Goal: Task Accomplishment & Management: Manage account settings

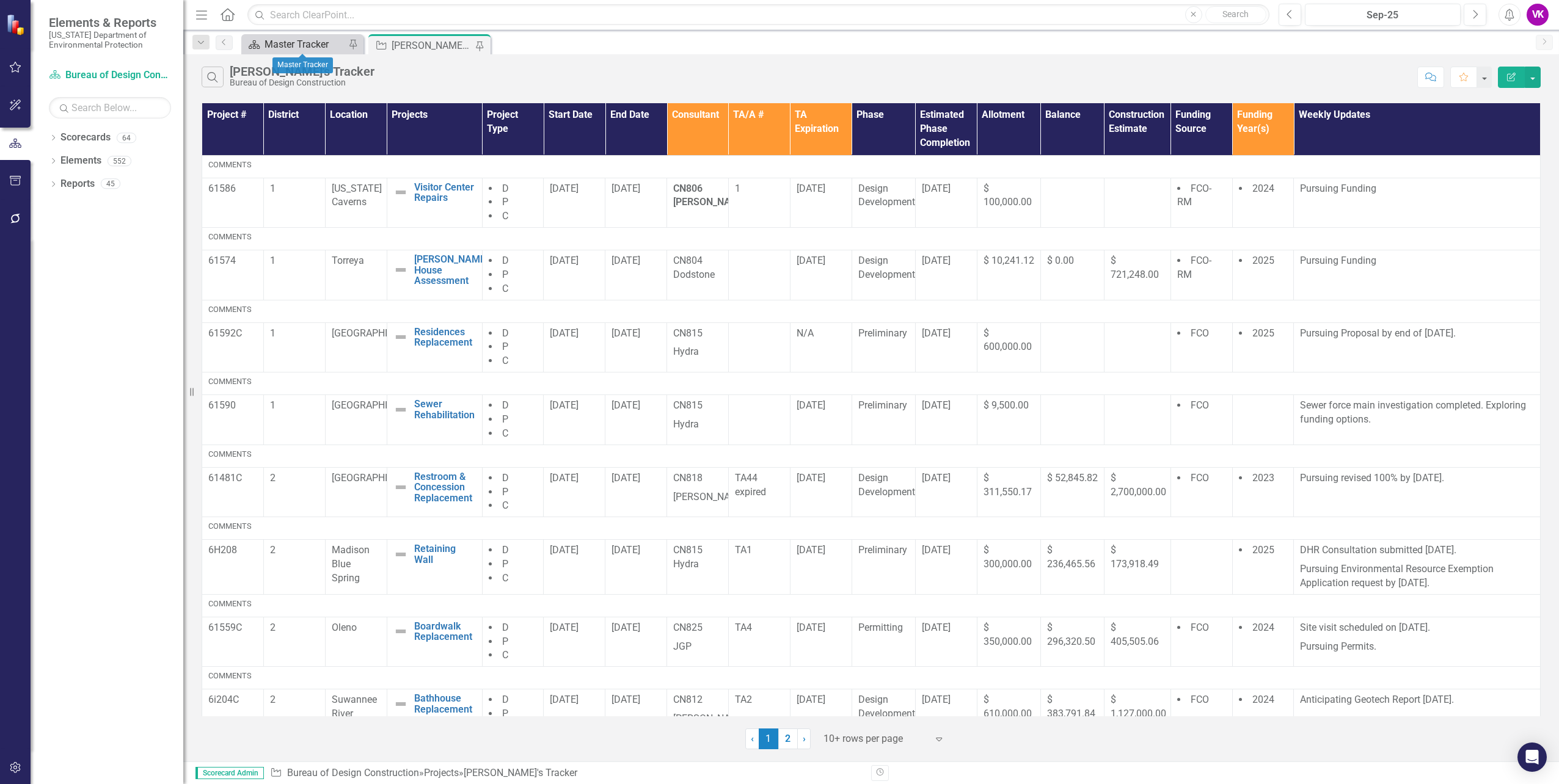
click at [302, 44] on div "Master Tracker" at bounding box center [305, 44] width 81 height 16
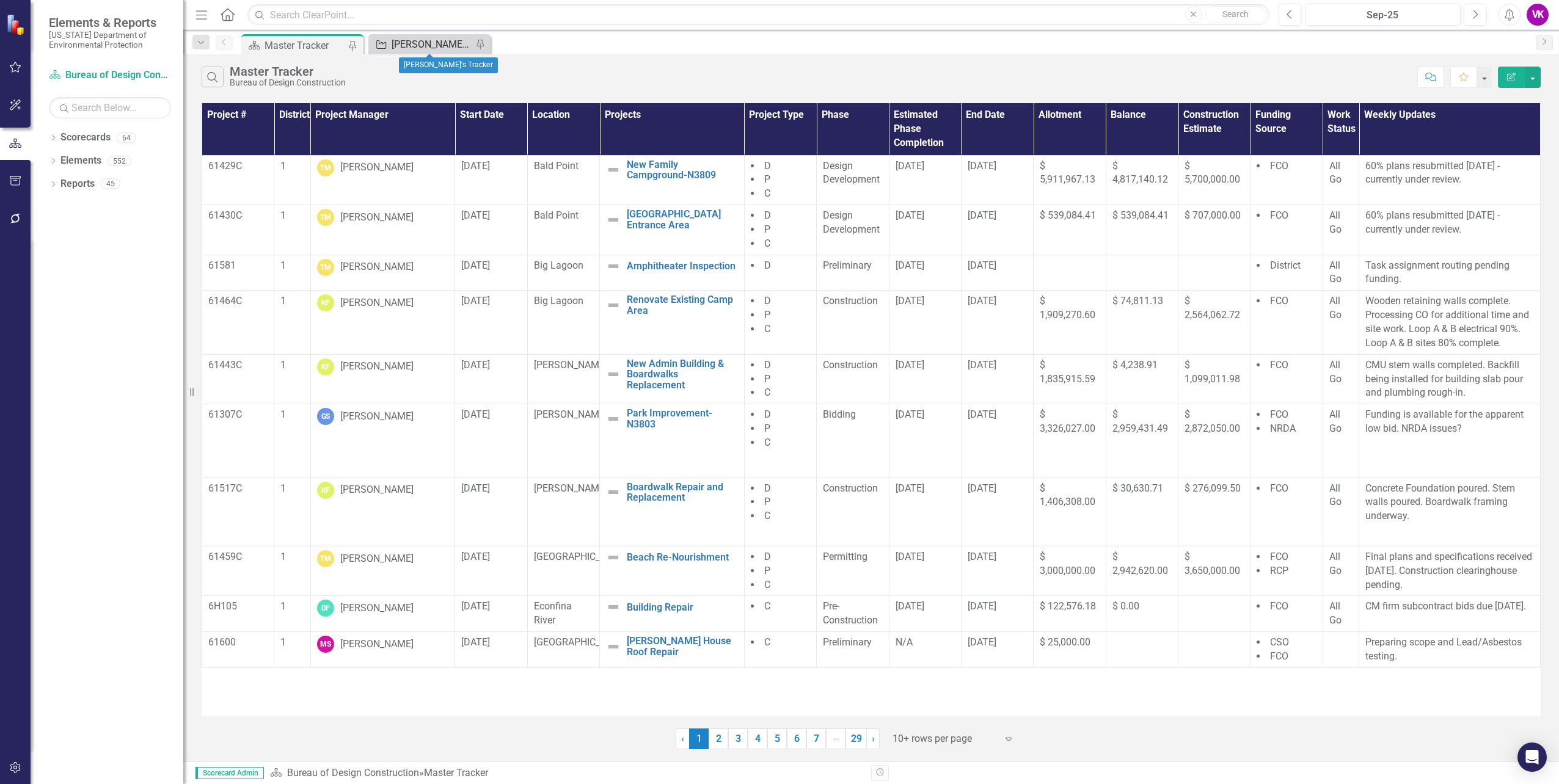
click at [428, 46] on div "[PERSON_NAME]'s Tracker" at bounding box center [431, 44] width 81 height 16
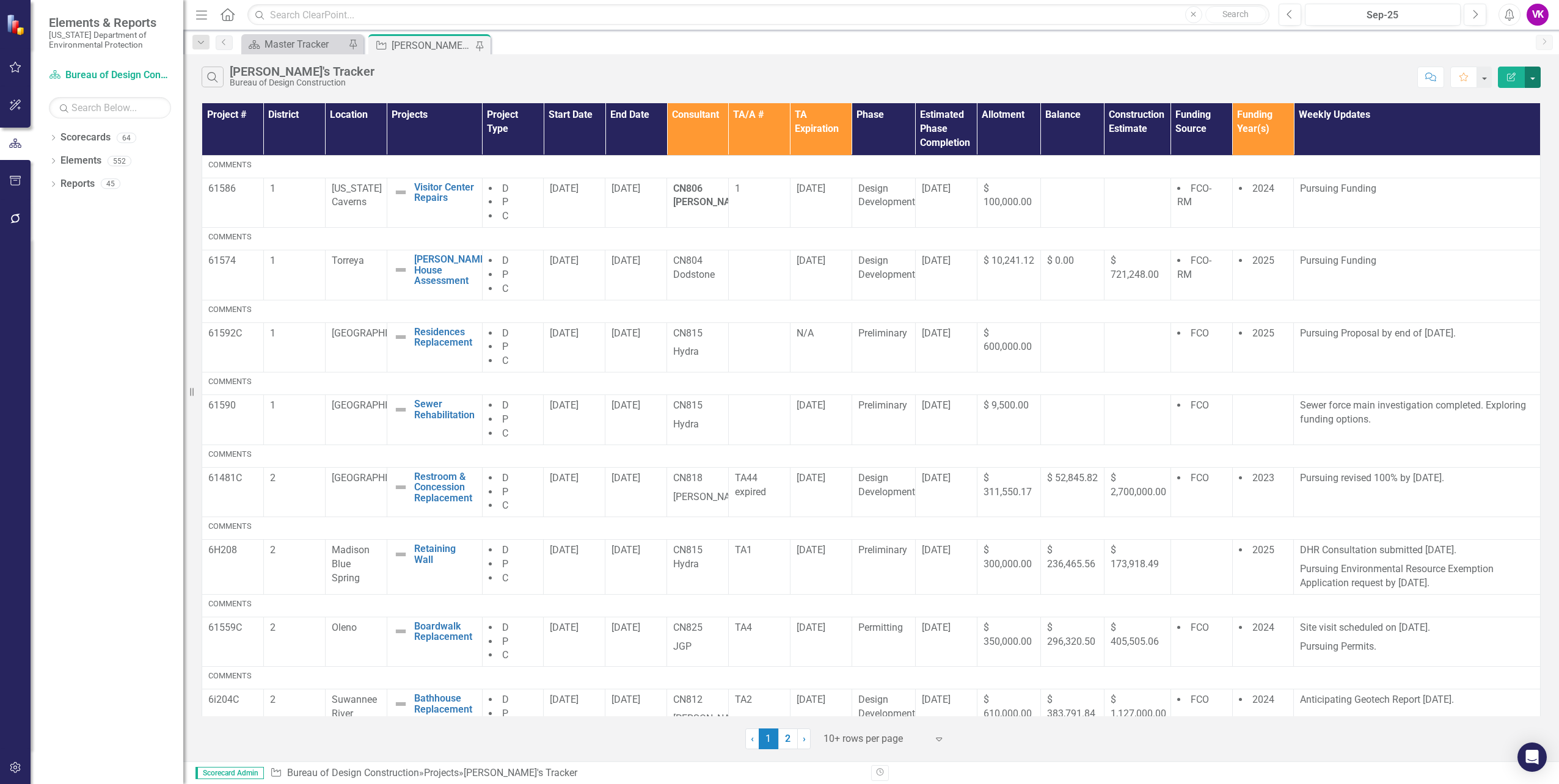
click at [1534, 81] on button "button" at bounding box center [1532, 77] width 16 height 21
click at [1509, 124] on link "PDF Export to PDF" at bounding box center [1492, 124] width 96 height 22
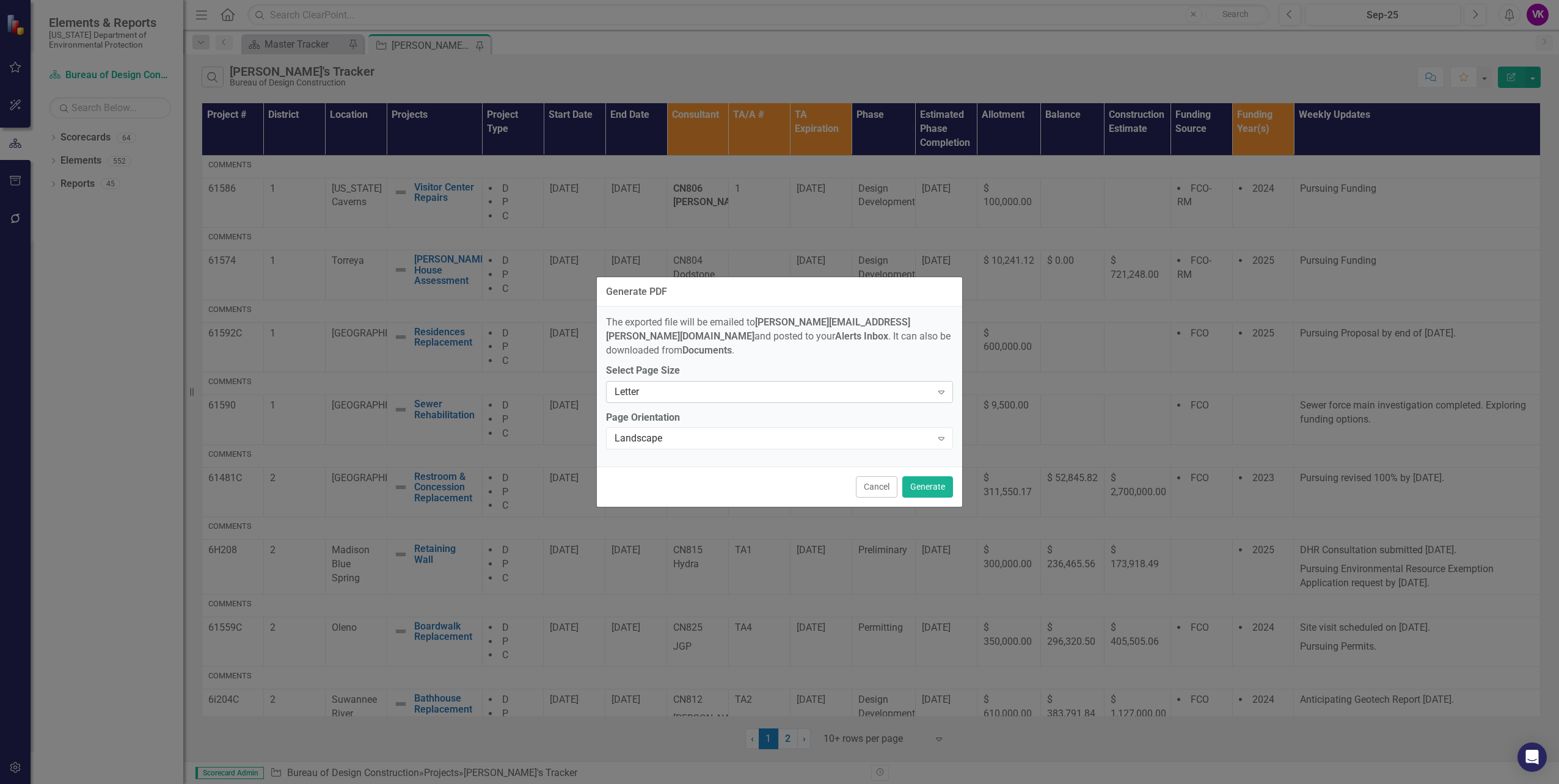
click at [941, 387] on icon "Expand" at bounding box center [941, 391] width 12 height 10
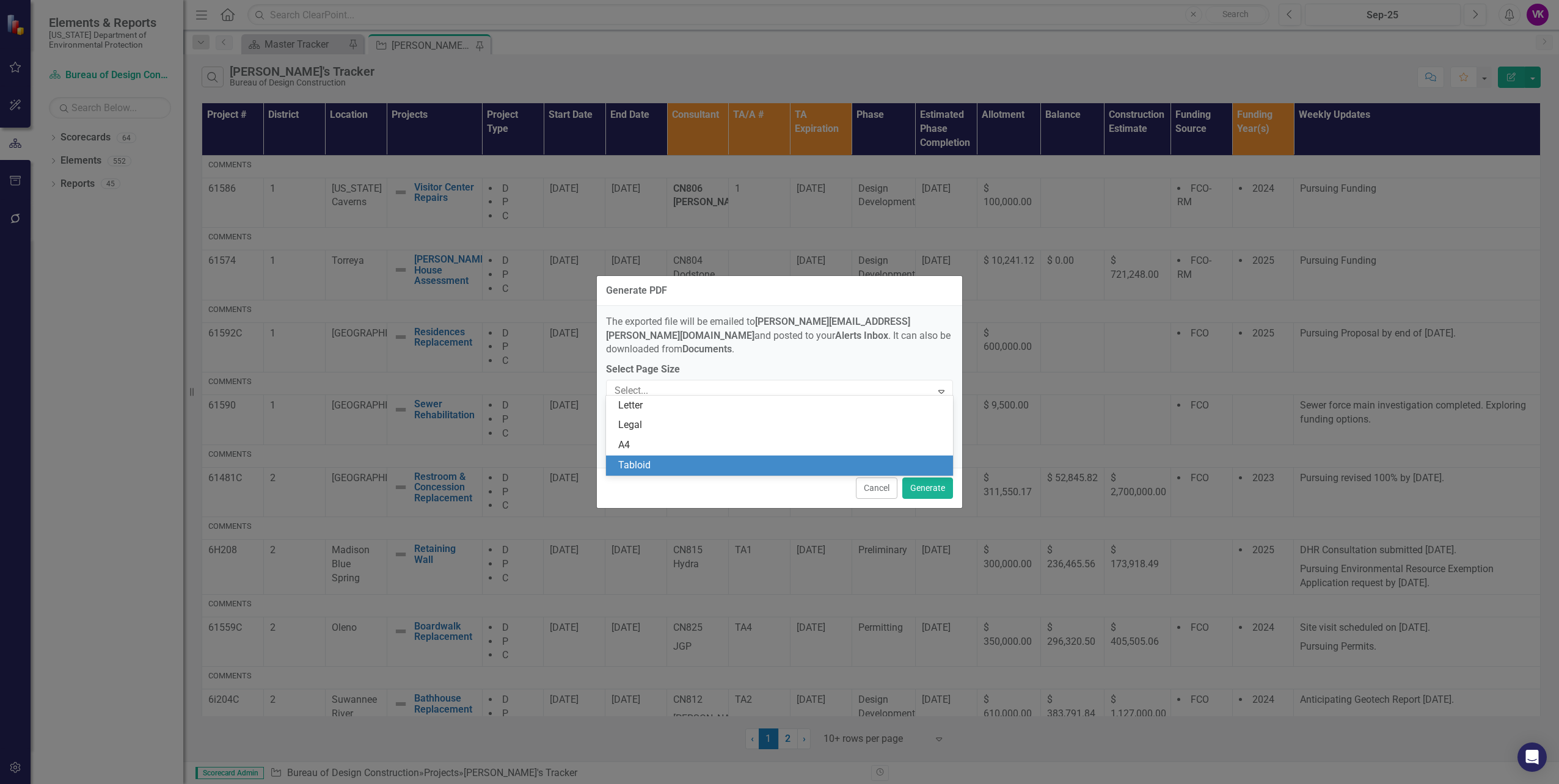
click at [697, 463] on div "Tabloid" at bounding box center [782, 465] width 328 height 14
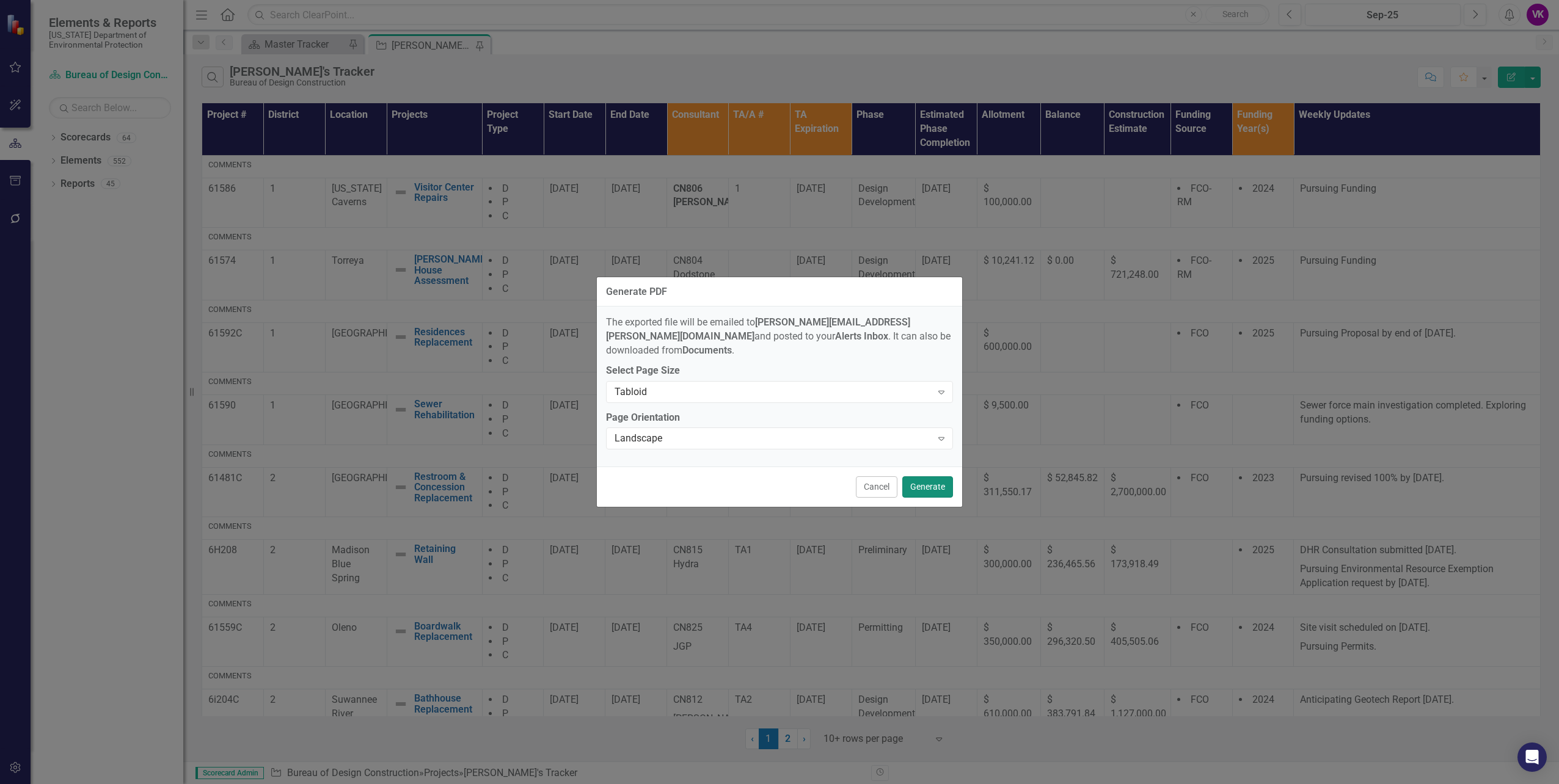
click at [928, 484] on button "Generate" at bounding box center [927, 487] width 50 height 21
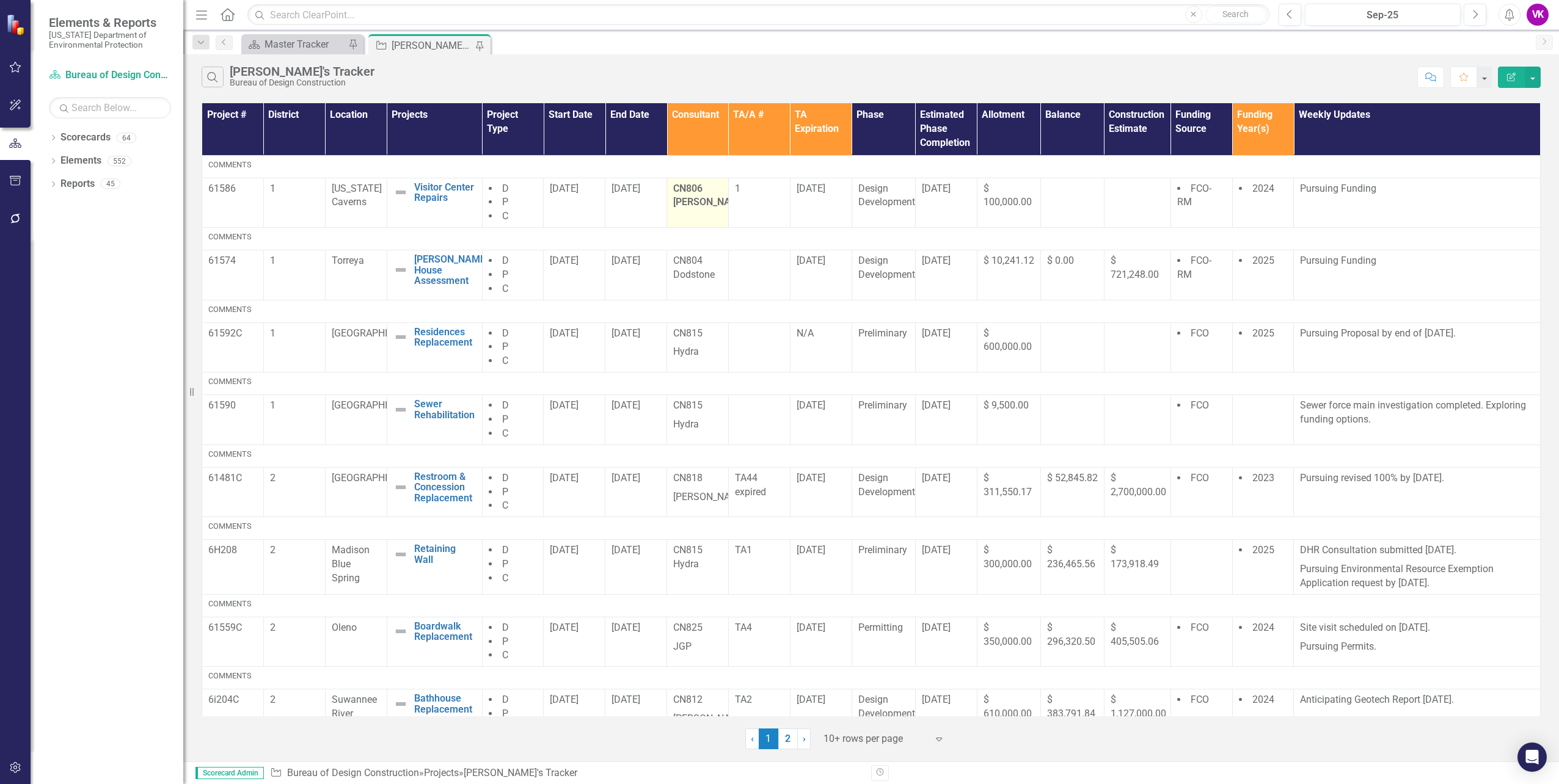
click at [673, 186] on strong "CN806 [PERSON_NAME]" at bounding box center [710, 195] width 74 height 26
click at [673, 187] on strong "CN806 [PERSON_NAME]" at bounding box center [710, 195] width 74 height 26
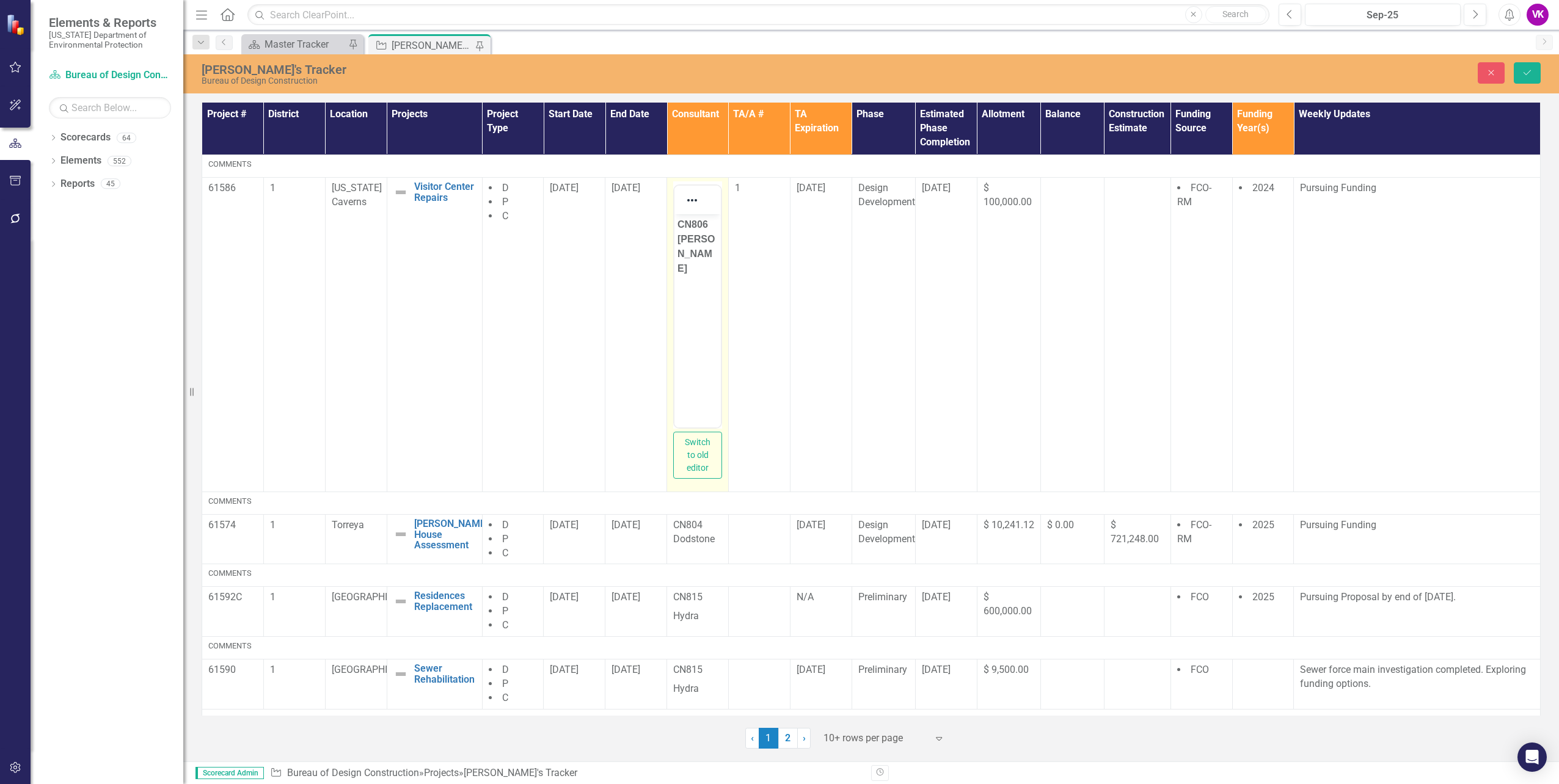
click at [678, 222] on strong "CN806 [PERSON_NAME]" at bounding box center [696, 245] width 37 height 54
click at [689, 203] on icon "Reveal or hide additional toolbar items" at bounding box center [692, 200] width 15 height 15
click at [698, 224] on button "Bold" at bounding box center [696, 223] width 21 height 17
click at [1526, 75] on icon "Save" at bounding box center [1527, 73] width 11 height 9
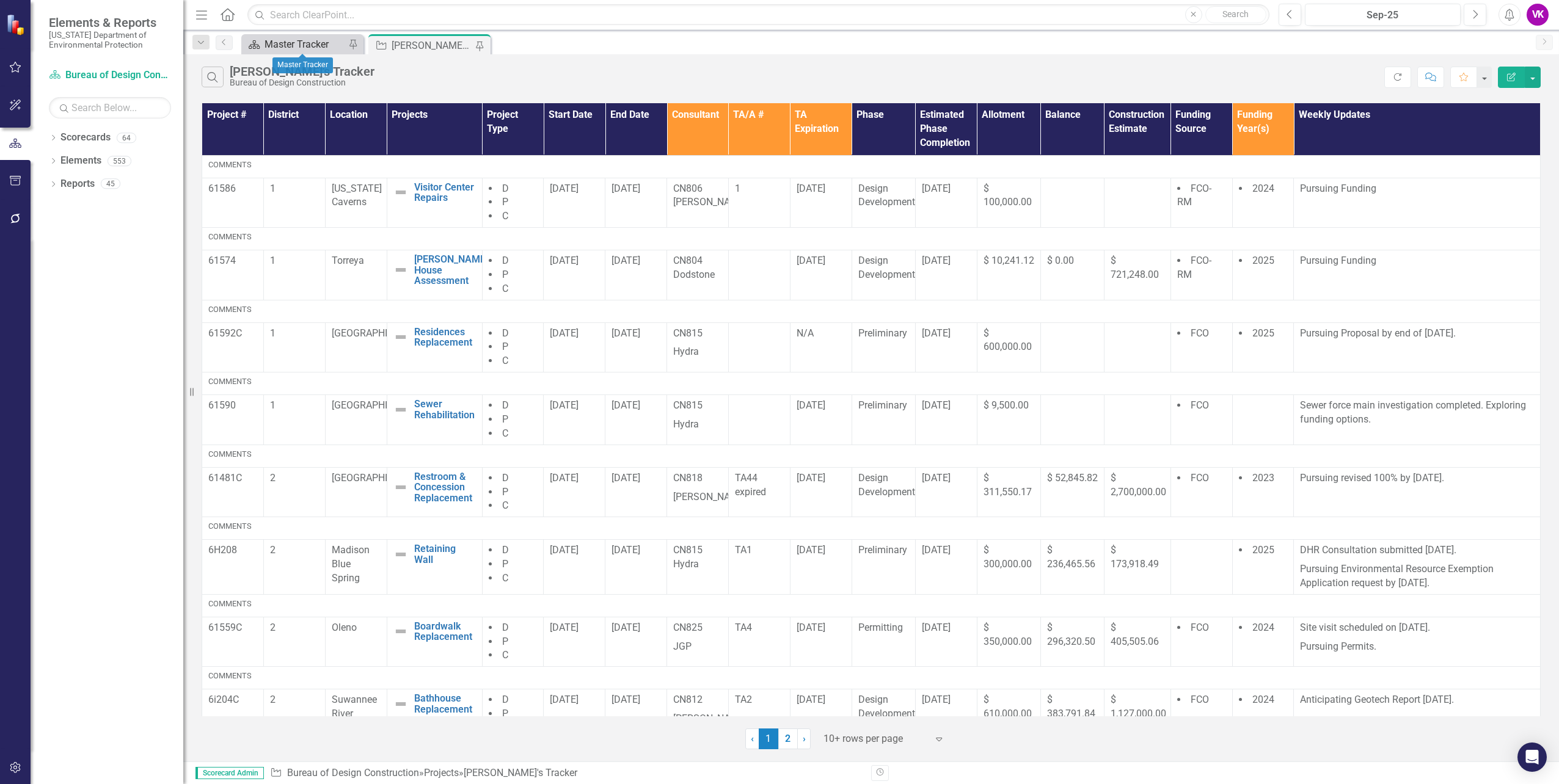
click at [291, 43] on div "Master Tracker" at bounding box center [305, 44] width 81 height 16
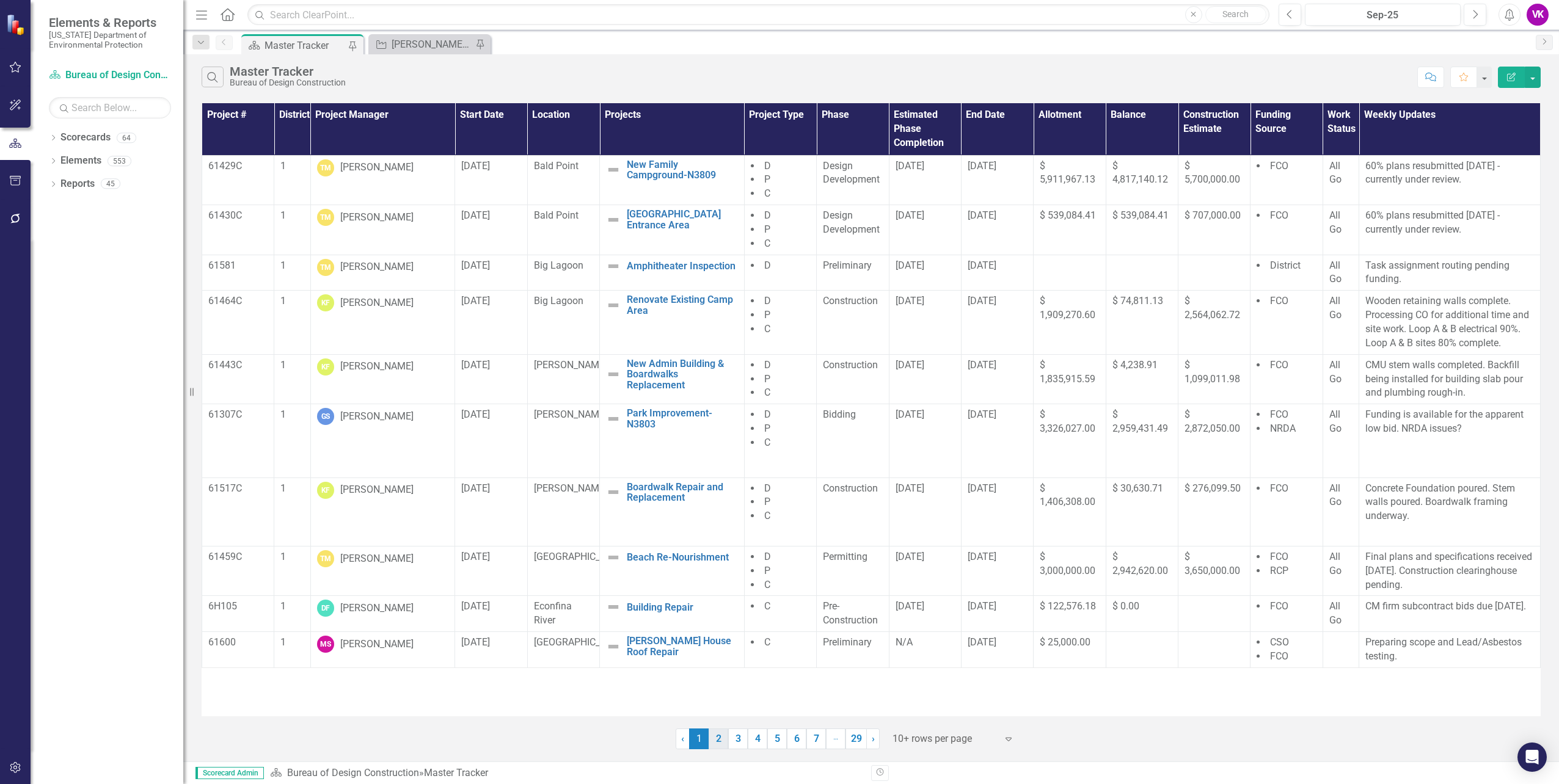
click at [721, 739] on link "2" at bounding box center [718, 739] width 19 height 21
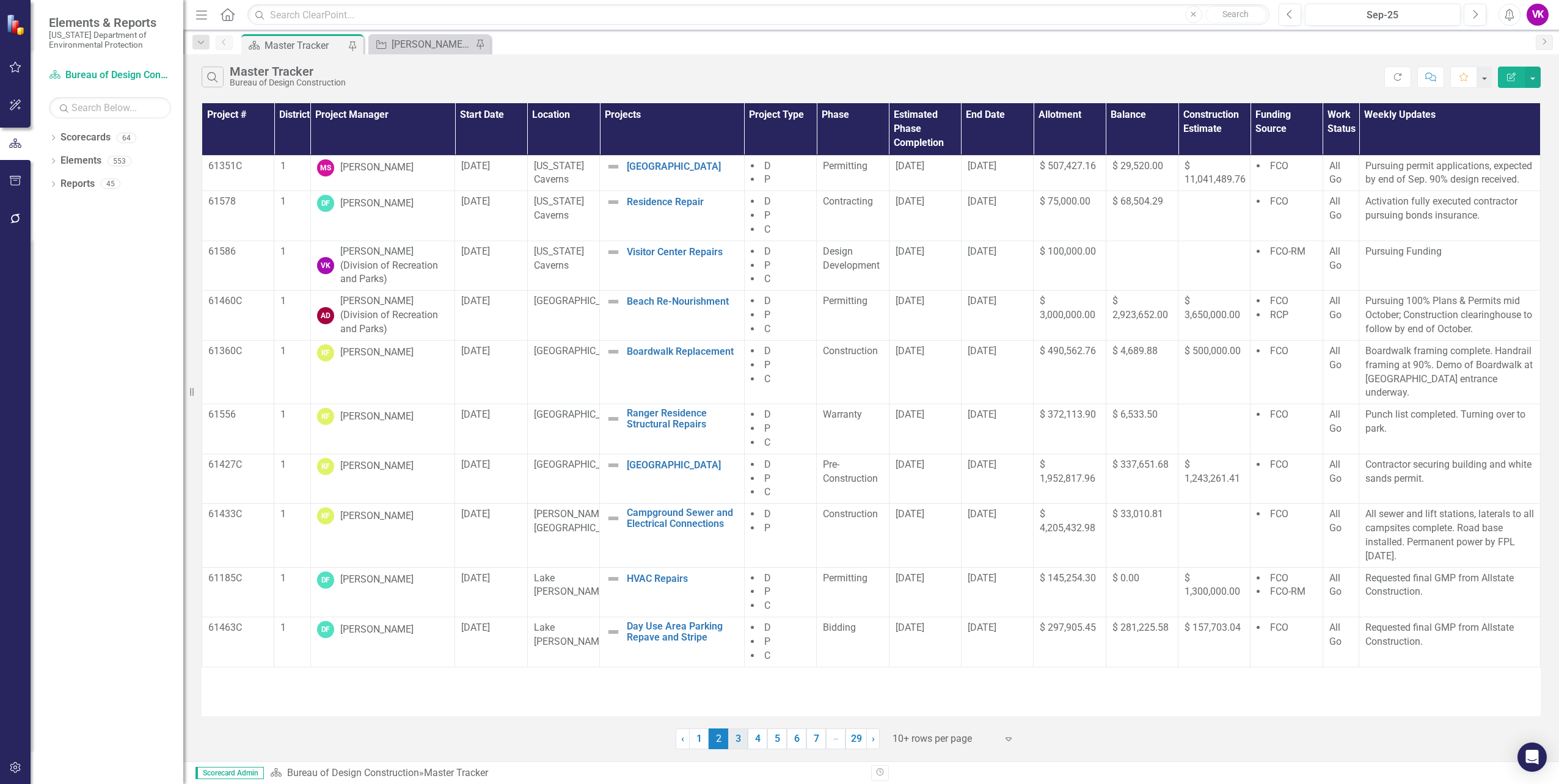
click at [739, 743] on link "3" at bounding box center [738, 739] width 19 height 21
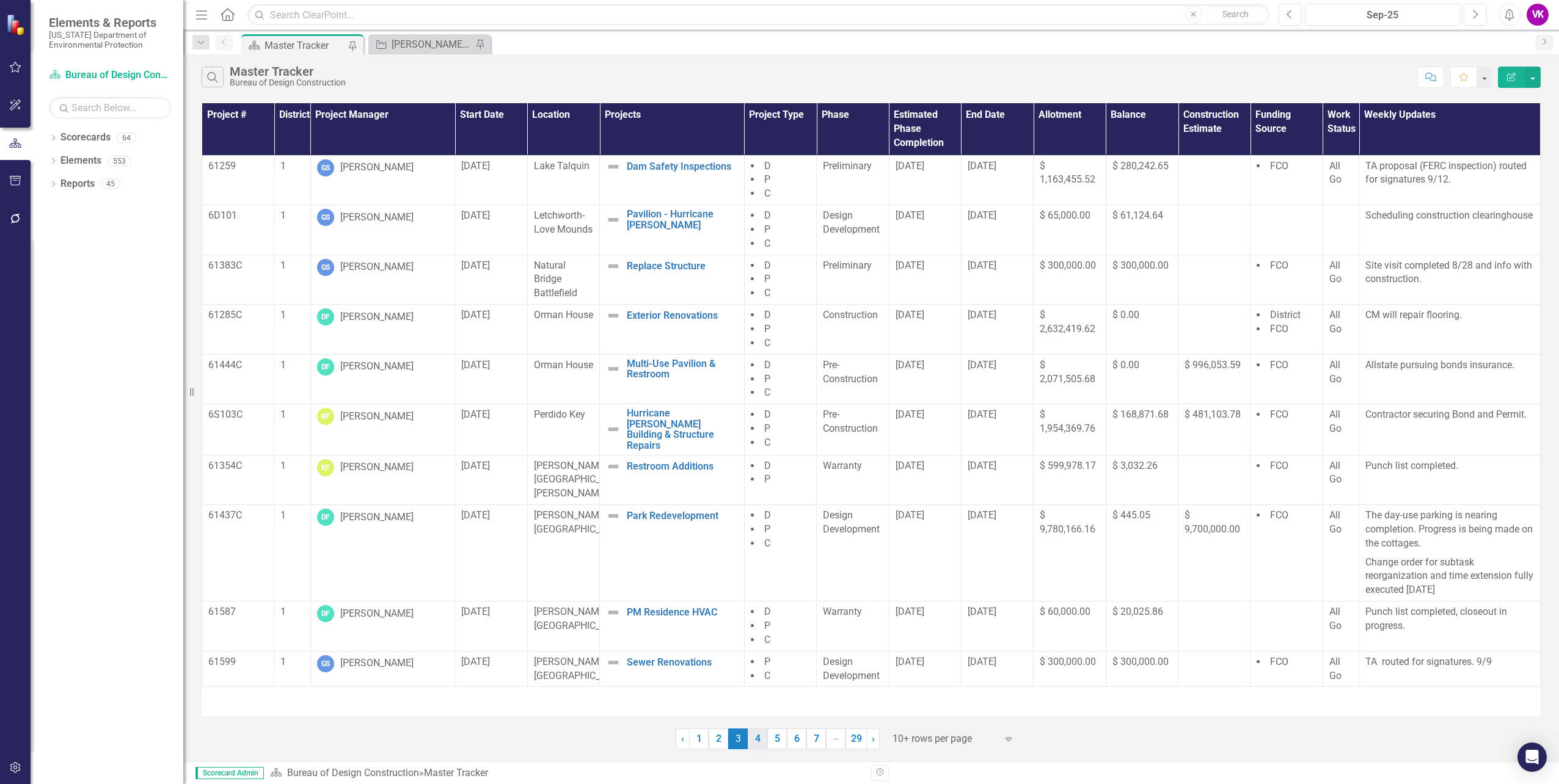
click at [758, 742] on link "4" at bounding box center [758, 739] width 19 height 21
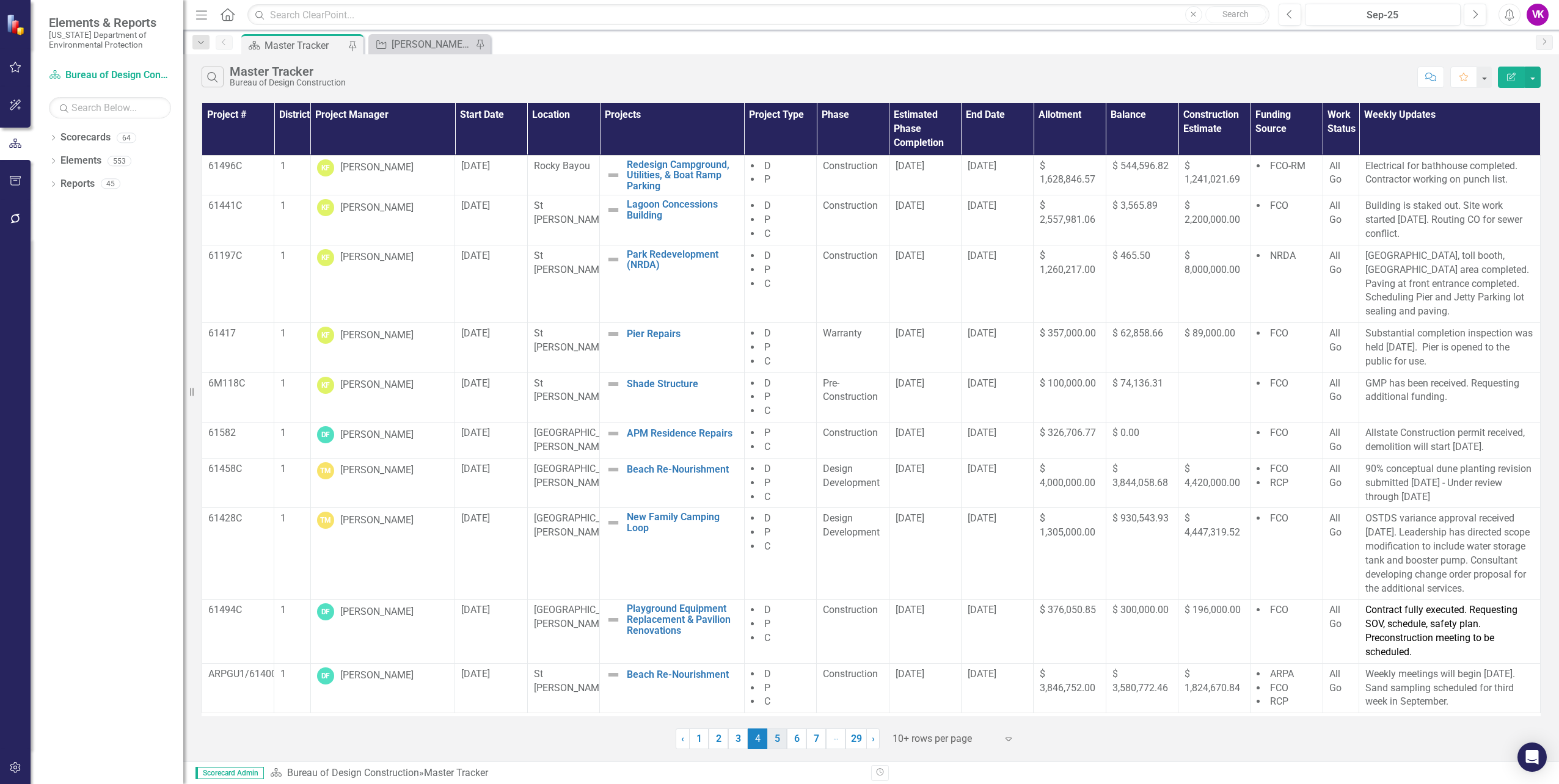
click at [779, 741] on link "5" at bounding box center [777, 739] width 19 height 21
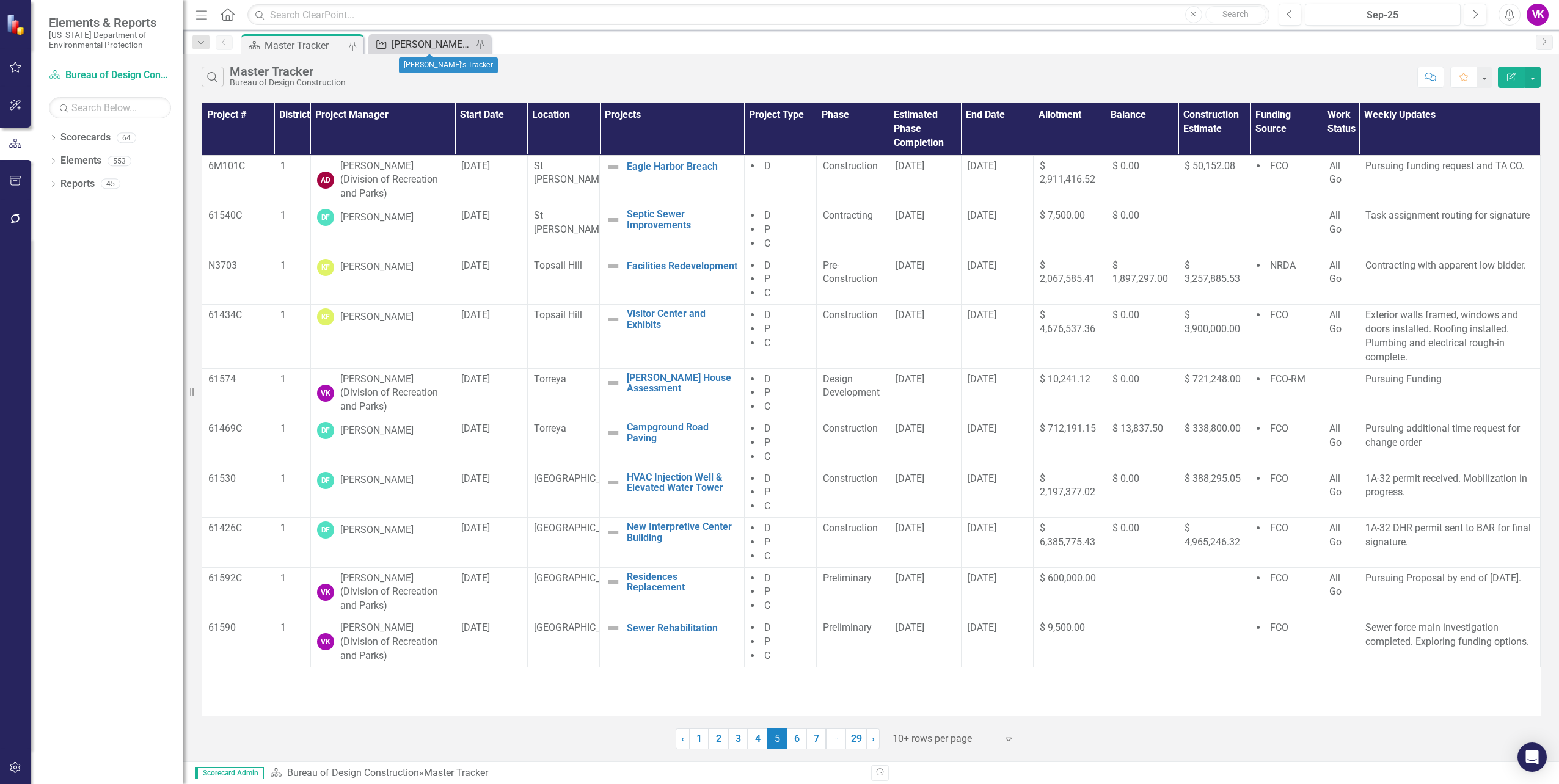
click at [416, 44] on div "[PERSON_NAME]'s Tracker" at bounding box center [431, 44] width 81 height 16
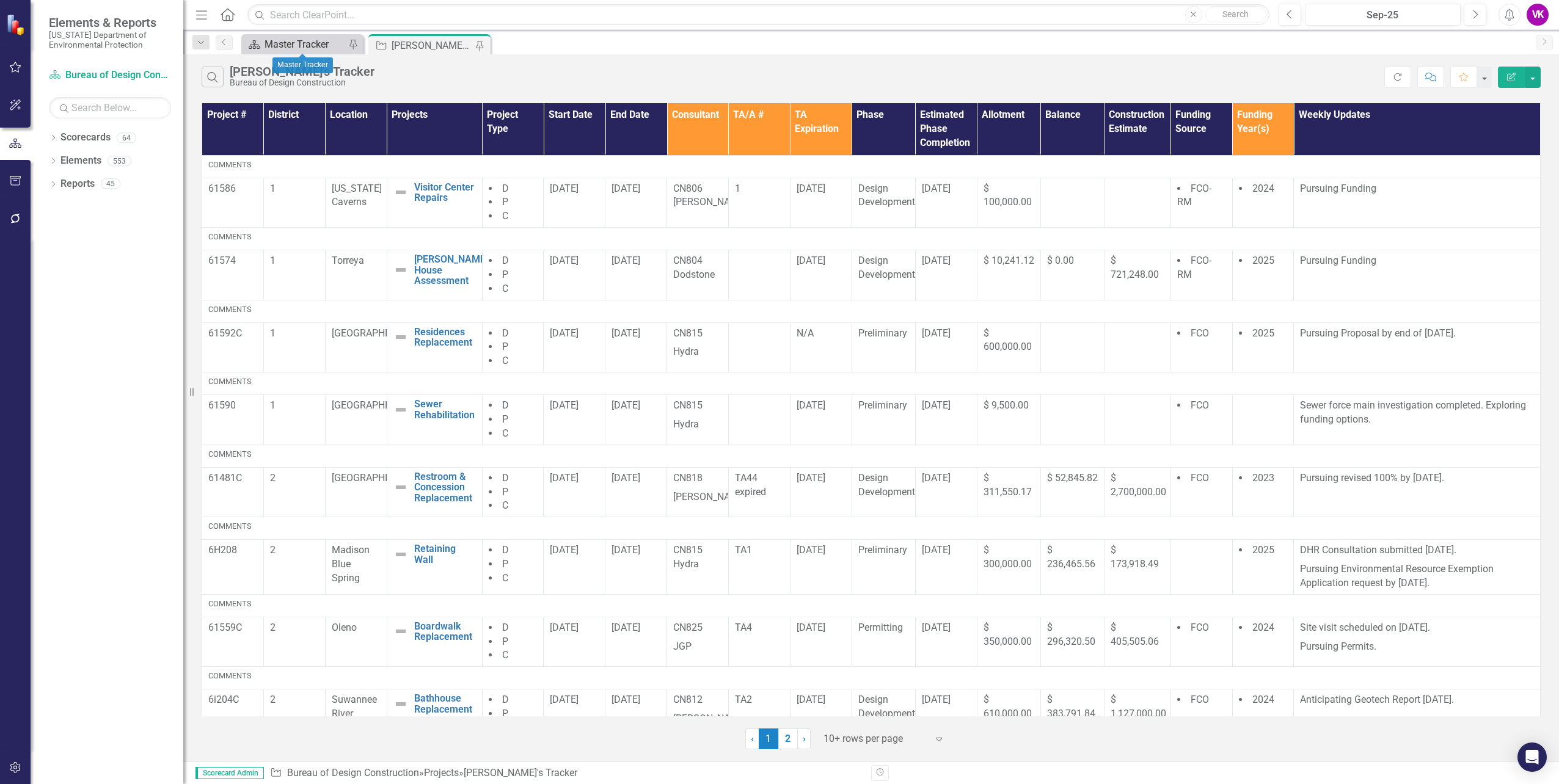
click at [286, 43] on div "Master Tracker" at bounding box center [305, 44] width 81 height 16
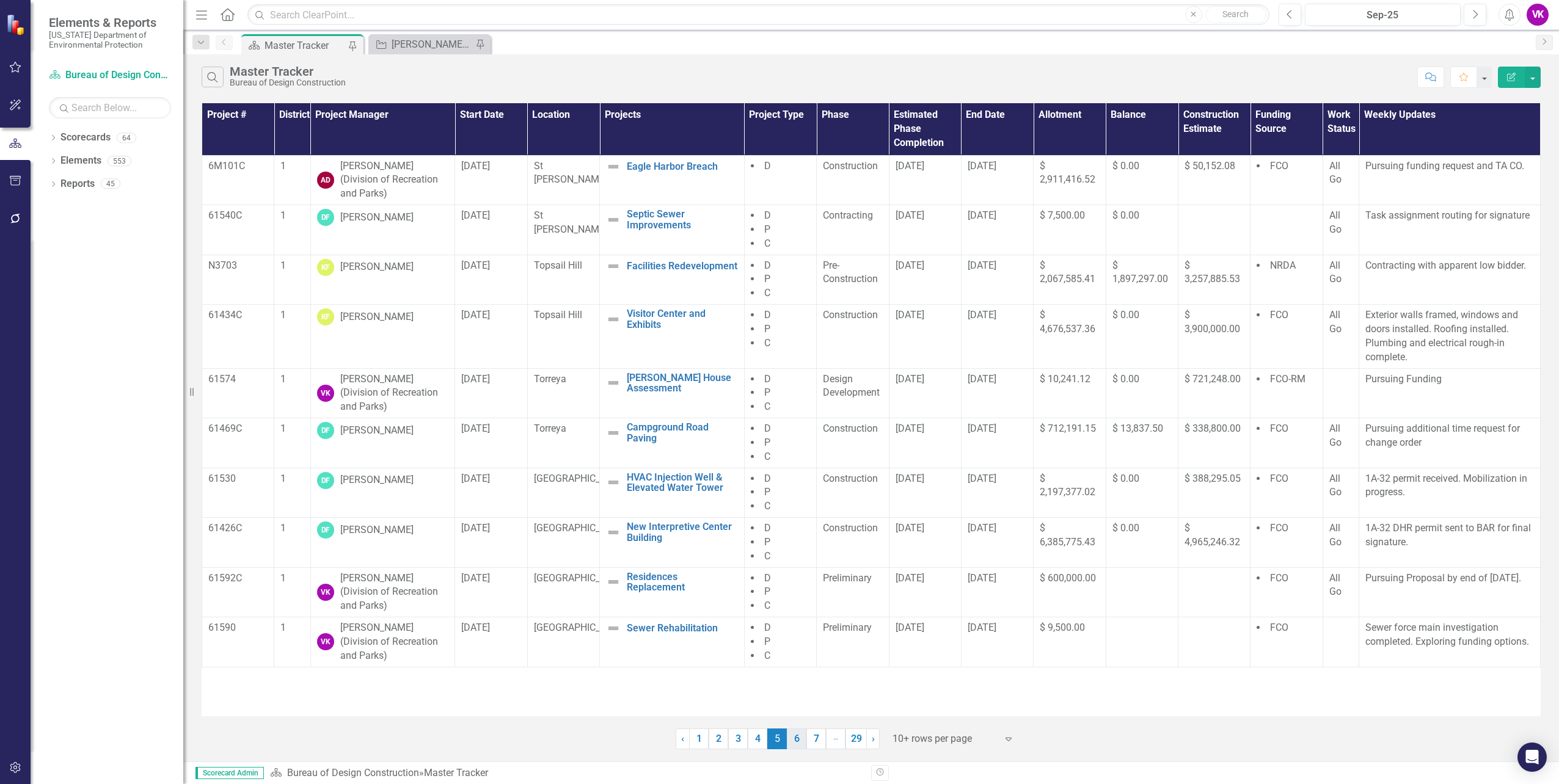
click at [795, 740] on link "6" at bounding box center [796, 739] width 19 height 21
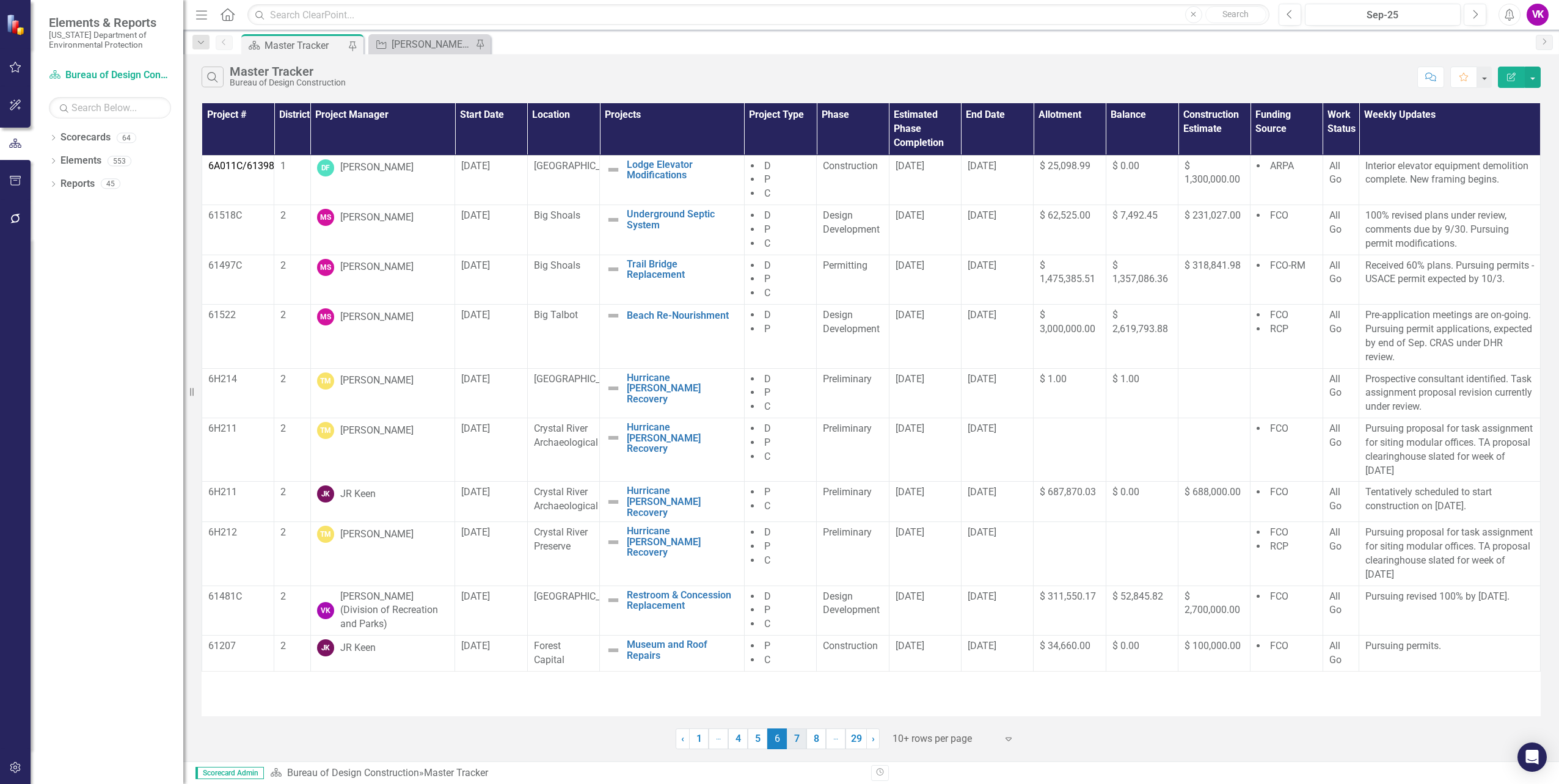
click at [796, 741] on link "7" at bounding box center [796, 739] width 19 height 21
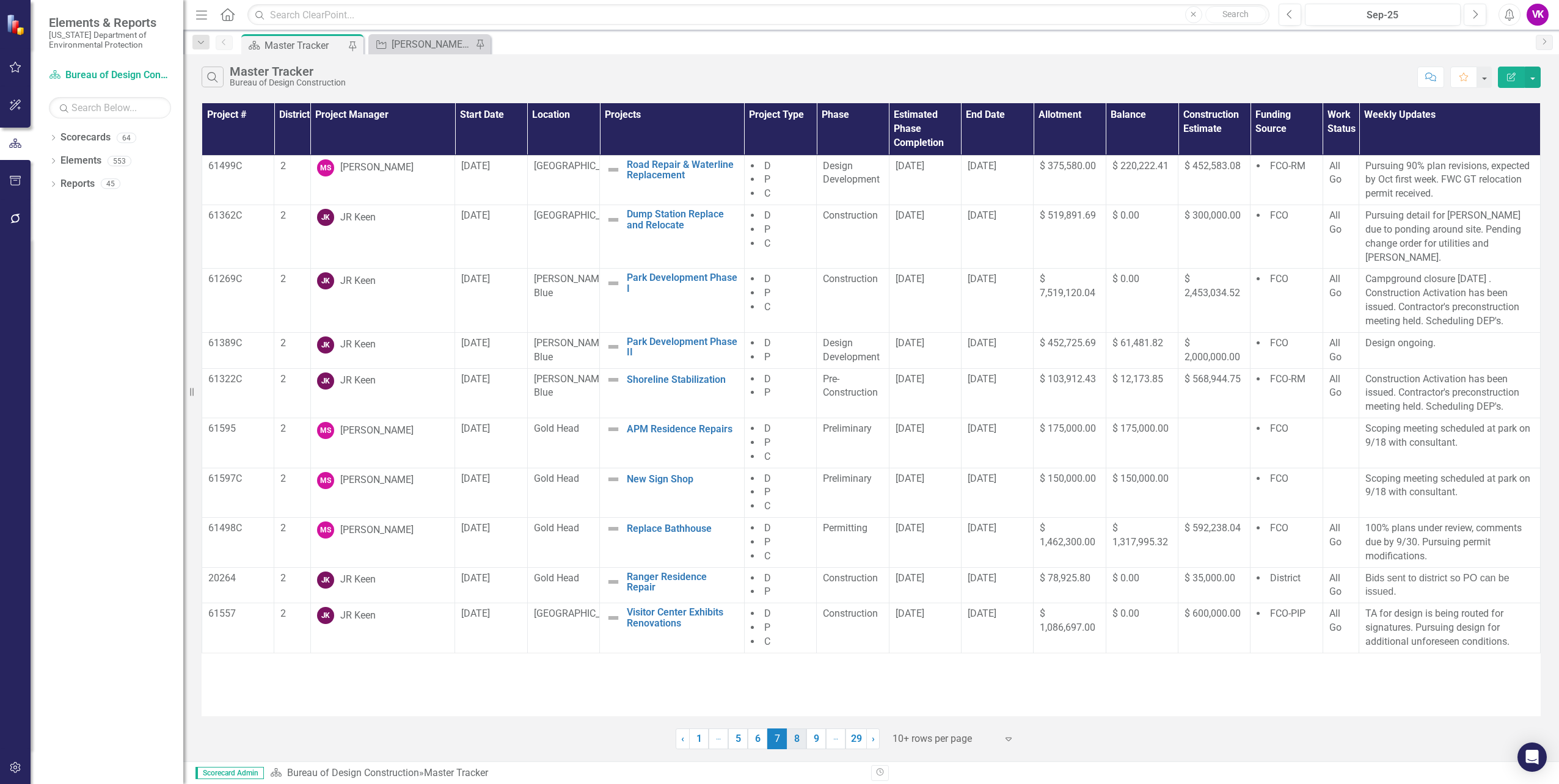
click at [798, 739] on link "8" at bounding box center [796, 739] width 19 height 21
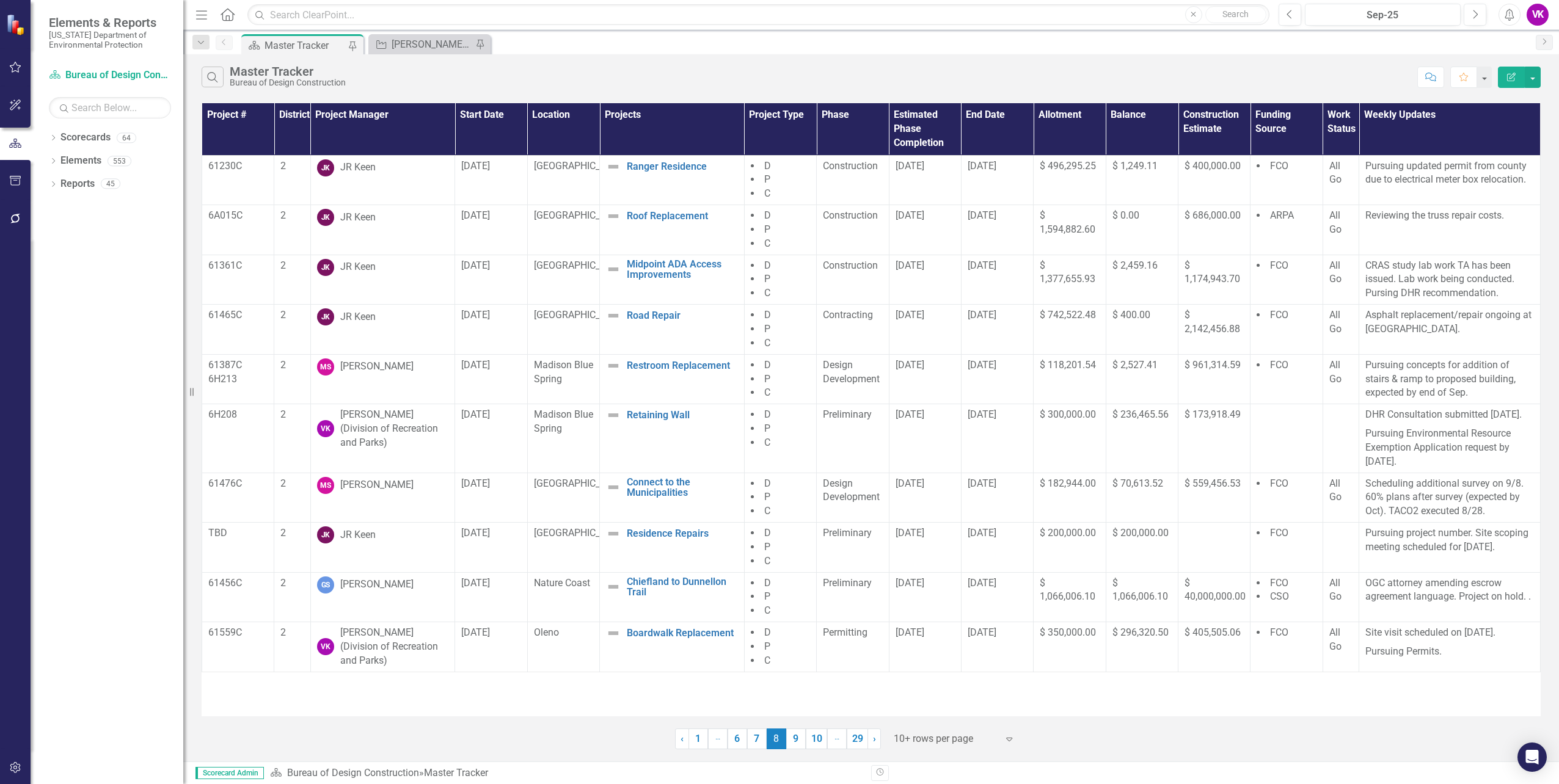
click at [798, 740] on link "9" at bounding box center [796, 739] width 19 height 21
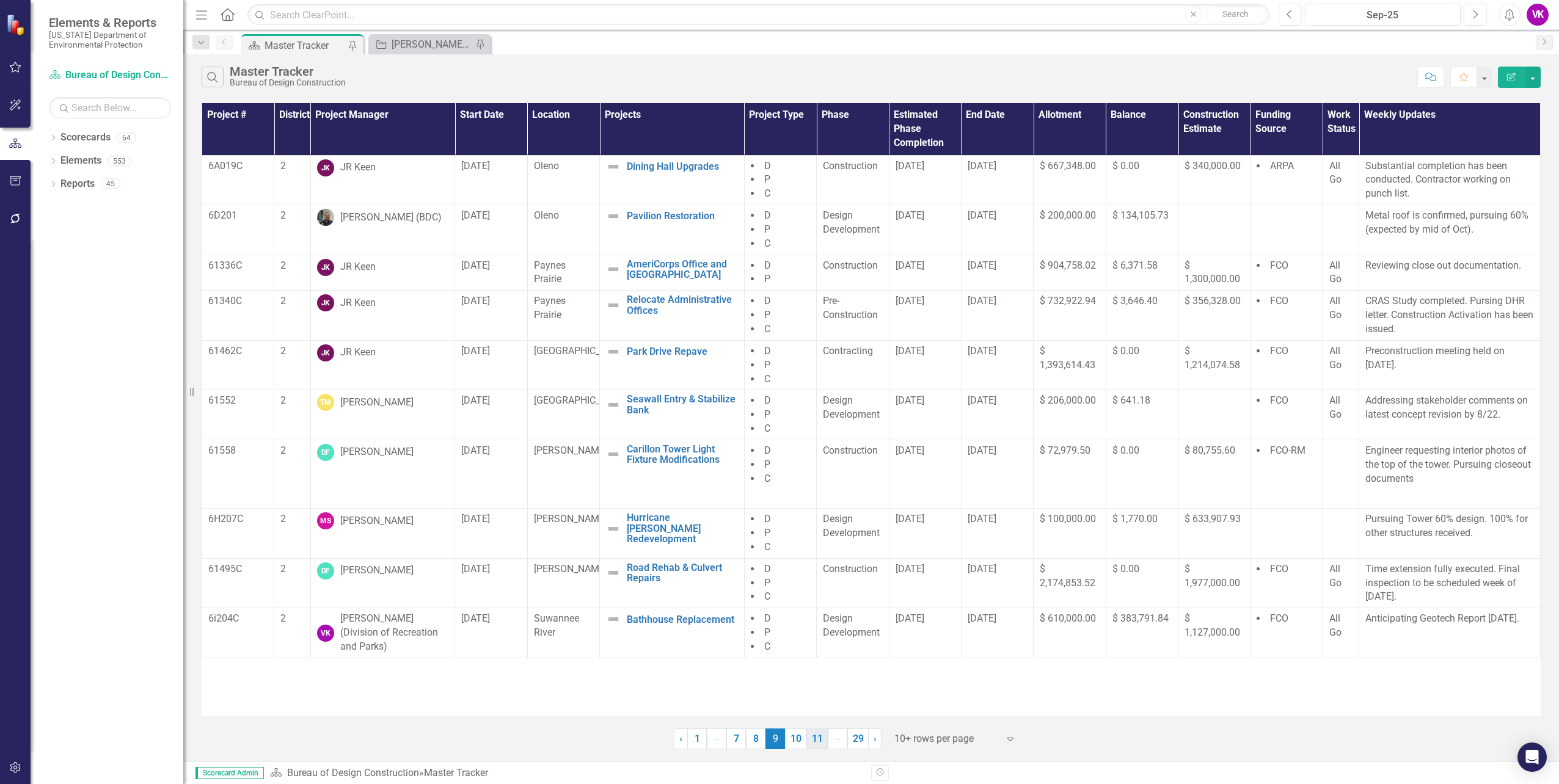
click at [816, 744] on link "11" at bounding box center [817, 739] width 21 height 21
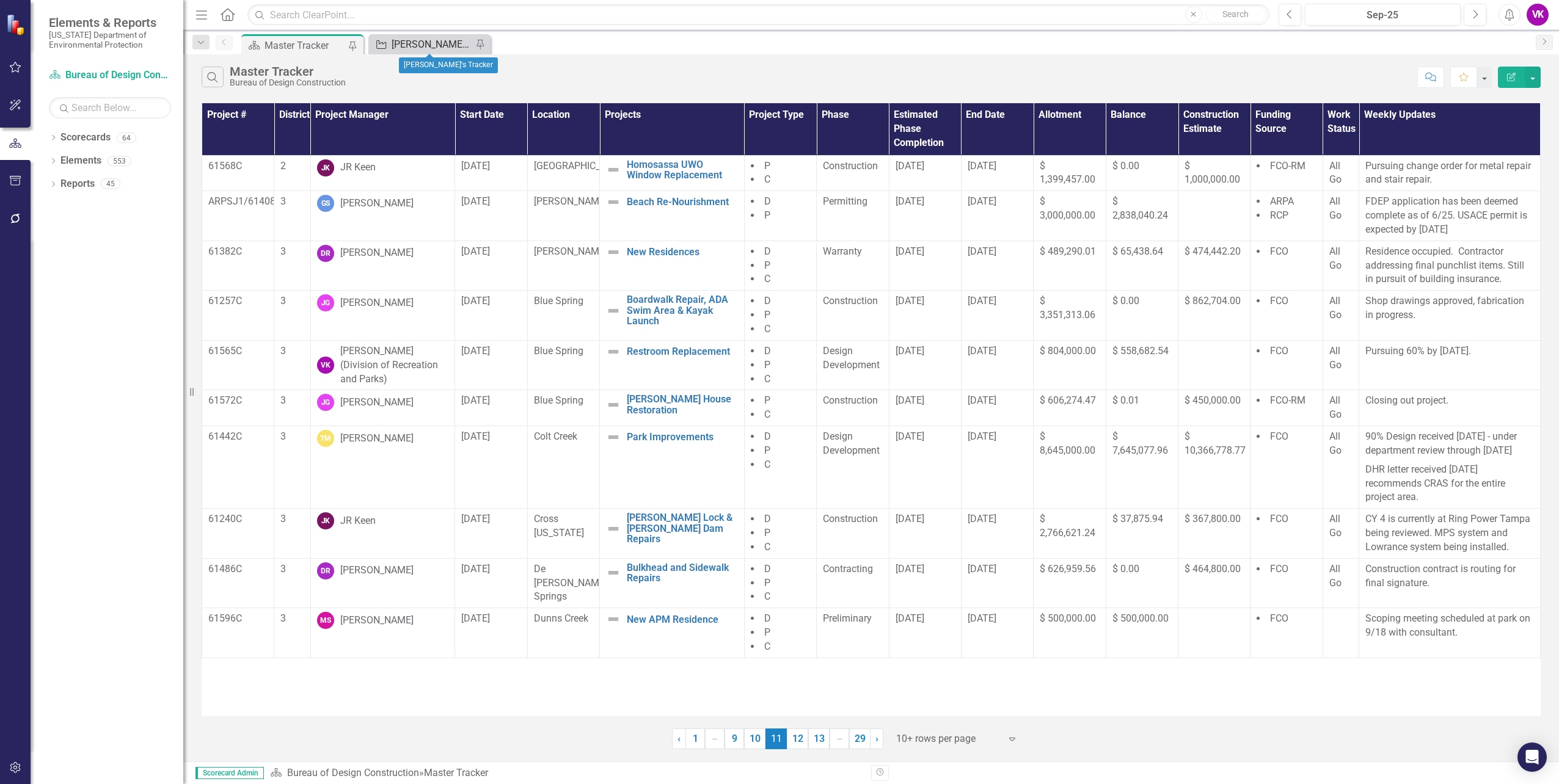
click at [411, 44] on div "[PERSON_NAME]'s Tracker" at bounding box center [431, 44] width 81 height 16
